Goal: Information Seeking & Learning: Learn about a topic

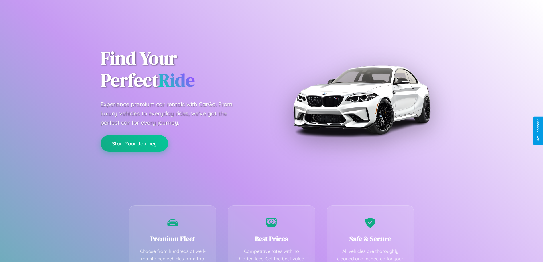
click at [134, 143] on button "Start Your Journey" at bounding box center [135, 143] width 68 height 17
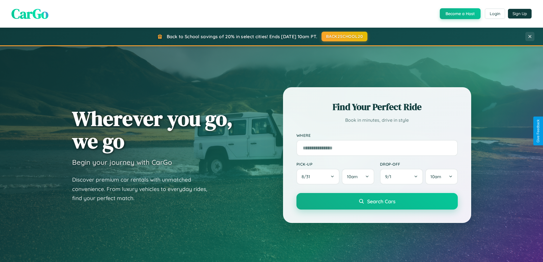
scroll to position [1096, 0]
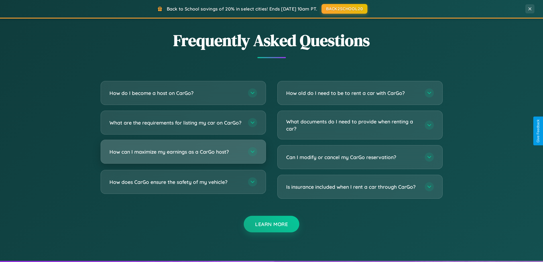
click at [183, 155] on h3 "How can I maximize my earnings as a CarGo host?" at bounding box center [175, 151] width 133 height 7
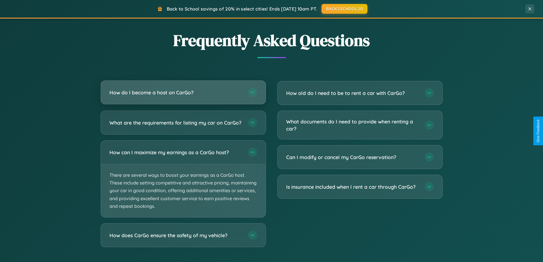
click at [183, 93] on h3 "How do I become a host on CarGo?" at bounding box center [175, 92] width 133 height 7
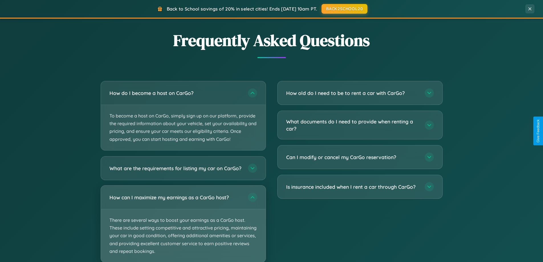
click at [183, 226] on p "There are several ways to boost your earnings as a CarGo host. These include se…" at bounding box center [183, 235] width 165 height 53
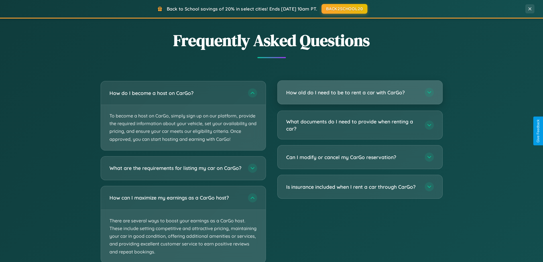
click at [360, 93] on h3 "How old do I need to be to rent a car with CarGo?" at bounding box center [352, 92] width 133 height 7
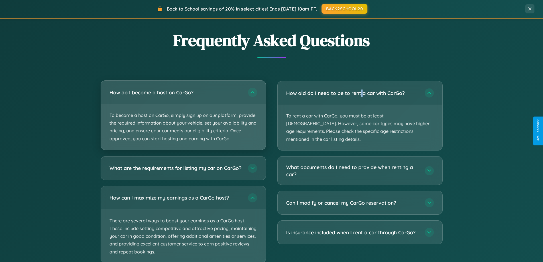
click at [183, 115] on p "To become a host on CarGo, simply sign up on our platform, provide the required…" at bounding box center [183, 126] width 165 height 45
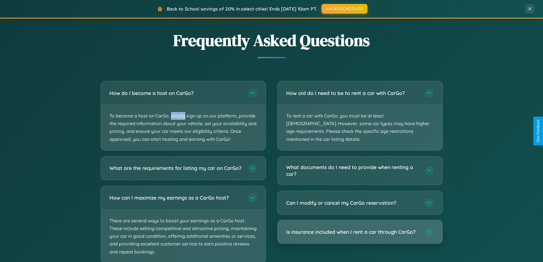
click at [360, 228] on h3 "Is insurance included when I rent a car through CarGo?" at bounding box center [352, 231] width 133 height 7
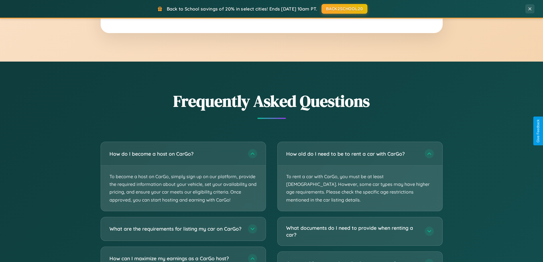
scroll to position [1029, 0]
